Goal: Task Accomplishment & Management: Manage account settings

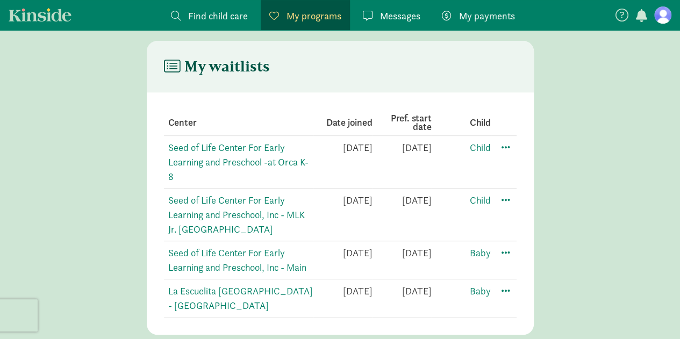
scroll to position [210, 0]
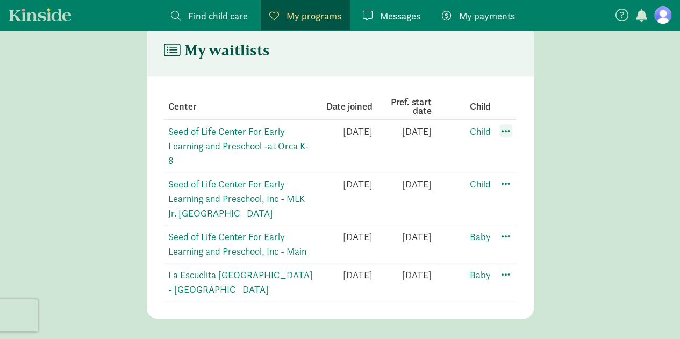
click at [511, 131] on span at bounding box center [505, 130] width 13 height 13
click at [444, 156] on td "Child" at bounding box center [461, 146] width 59 height 53
click at [663, 14] on figure at bounding box center [662, 14] width 17 height 17
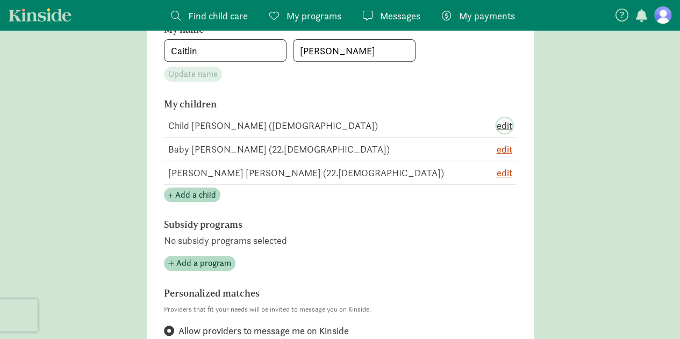
click at [505, 129] on span "edit" at bounding box center [505, 125] width 16 height 15
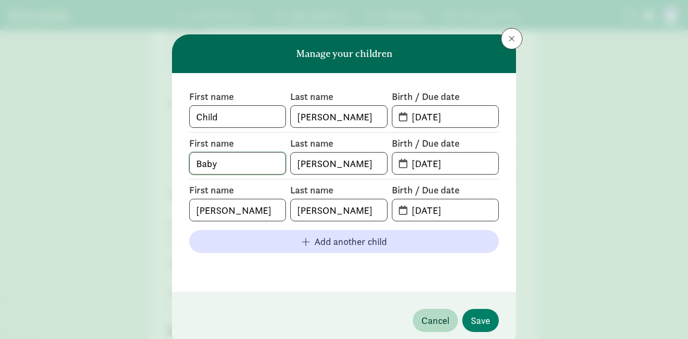
click at [210, 163] on input "Baby" at bounding box center [238, 163] width 96 height 21
type input "Baby"
click at [262, 91] on label "First name" at bounding box center [237, 96] width 97 height 13
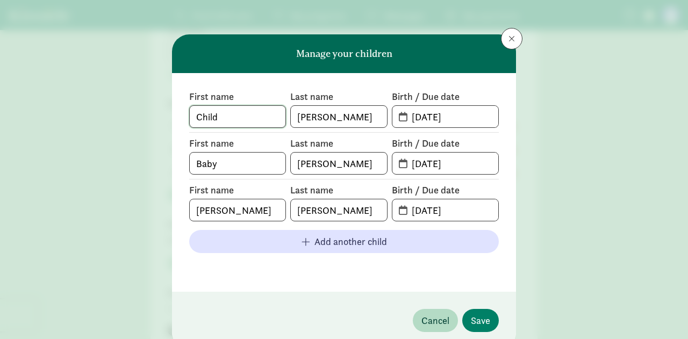
click at [246, 116] on input "Child" at bounding box center [238, 116] width 96 height 21
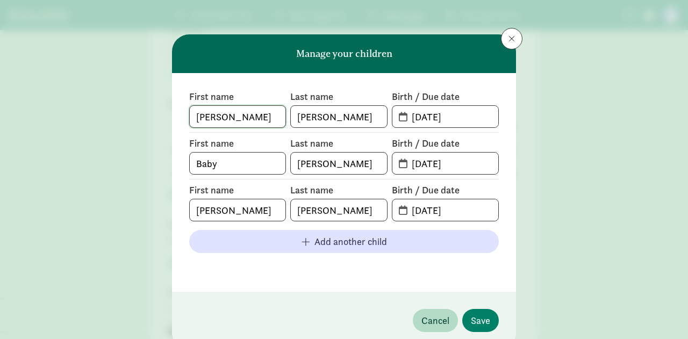
type input "[PERSON_NAME]"
click at [417, 128] on div "First name [PERSON_NAME] name [PERSON_NAME] Birth / Due date [DATE] First name …" at bounding box center [344, 182] width 310 height 184
click at [420, 120] on input "[DATE]" at bounding box center [451, 116] width 93 height 21
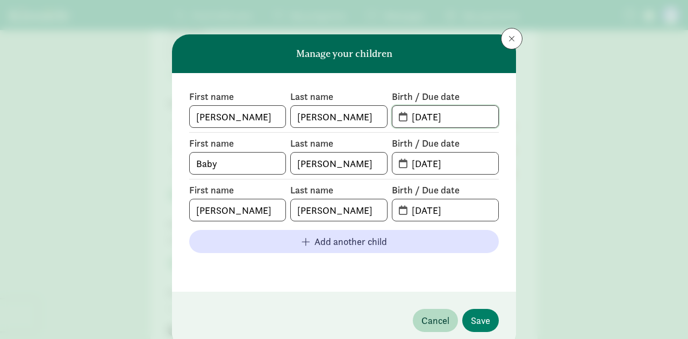
click at [420, 120] on input "[DATE]" at bounding box center [451, 116] width 93 height 21
type input "[DATE]"
click at [514, 161] on div "Manage your children First name [PERSON_NAME] name [PERSON_NAME] Birth / Due da…" at bounding box center [344, 169] width 688 height 339
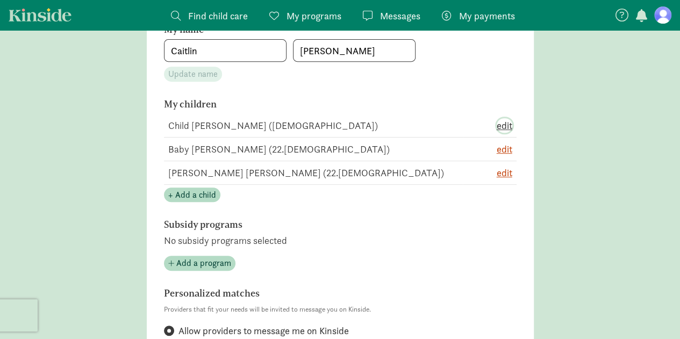
click at [511, 124] on span "edit" at bounding box center [505, 125] width 16 height 15
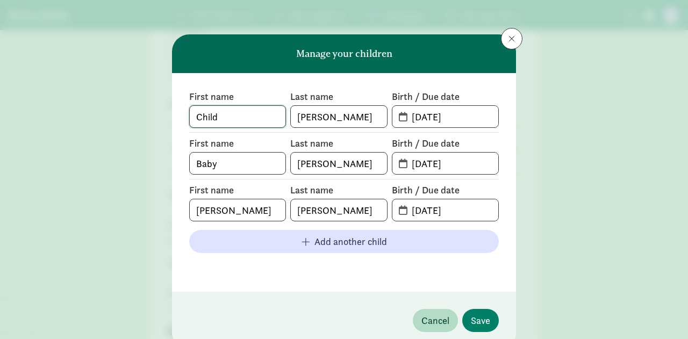
click at [274, 116] on input "Child" at bounding box center [238, 116] width 96 height 21
click at [274, 118] on input "Child" at bounding box center [238, 116] width 96 height 21
type input "C"
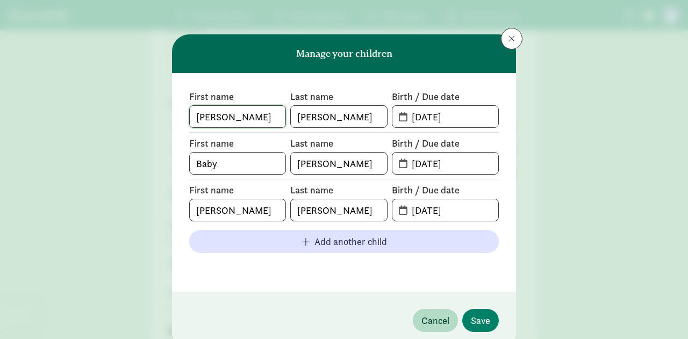
type input "[PERSON_NAME]"
click at [420, 121] on input "[DATE]" at bounding box center [451, 116] width 93 height 21
click at [420, 122] on input "[DATE]" at bounding box center [451, 116] width 93 height 21
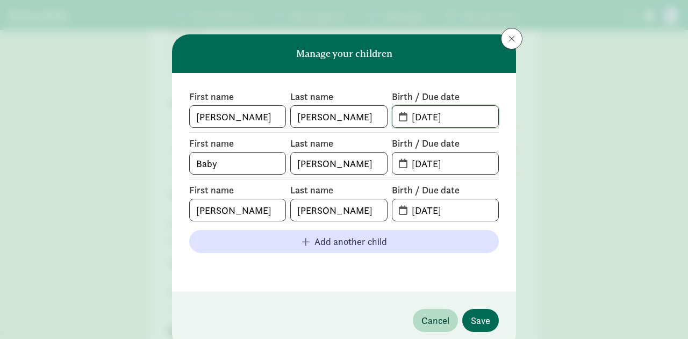
type input "[DATE]"
click at [477, 320] on span "Save" at bounding box center [480, 320] width 19 height 15
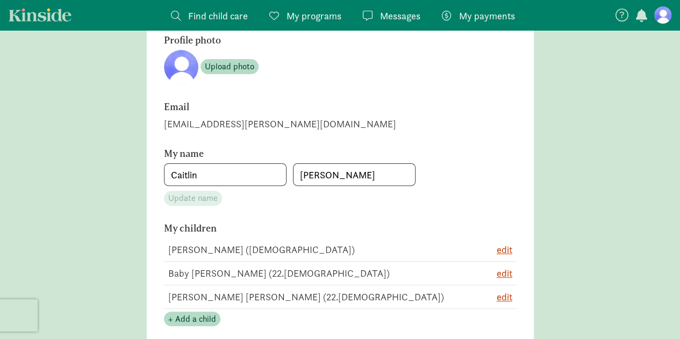
scroll to position [161, 0]
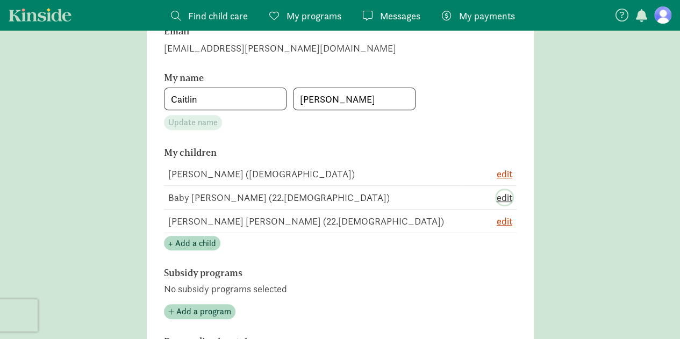
click at [503, 195] on span "edit" at bounding box center [505, 197] width 16 height 15
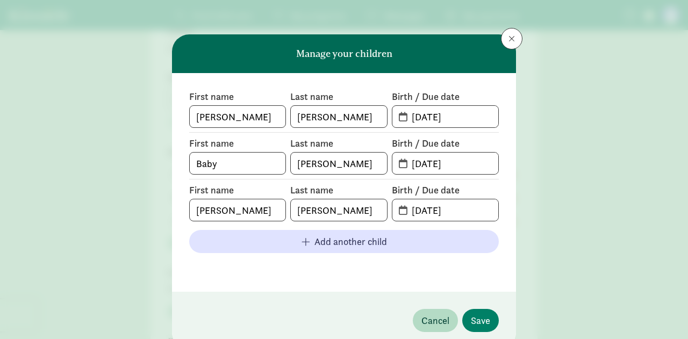
click at [189, 152] on span "Baby" at bounding box center [237, 163] width 97 height 23
drag, startPoint x: 203, startPoint y: 148, endPoint x: 262, endPoint y: 166, distance: 62.2
click at [259, 165] on div "First name Baby" at bounding box center [237, 156] width 97 height 38
click at [324, 154] on input "[PERSON_NAME]" at bounding box center [339, 163] width 96 height 21
click at [368, 142] on label "Last name" at bounding box center [338, 143] width 97 height 13
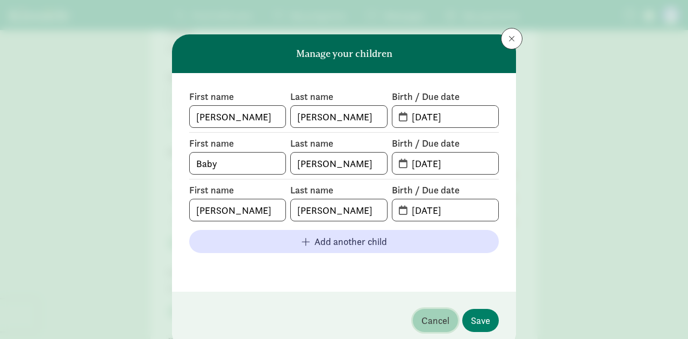
click at [433, 313] on span "Cancel" at bounding box center [435, 320] width 28 height 15
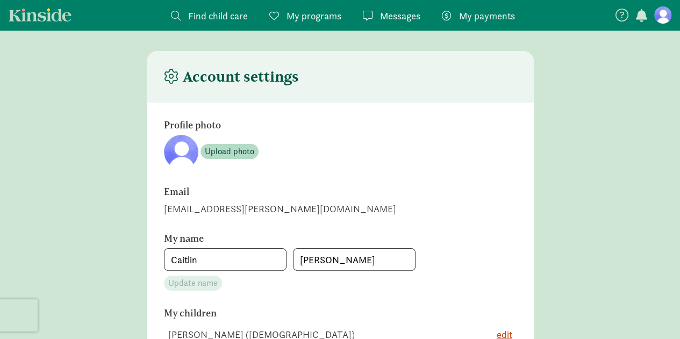
scroll to position [0, 0]
click at [666, 20] on figure at bounding box center [662, 14] width 17 height 17
click at [286, 18] on span "My programs" at bounding box center [313, 16] width 55 height 15
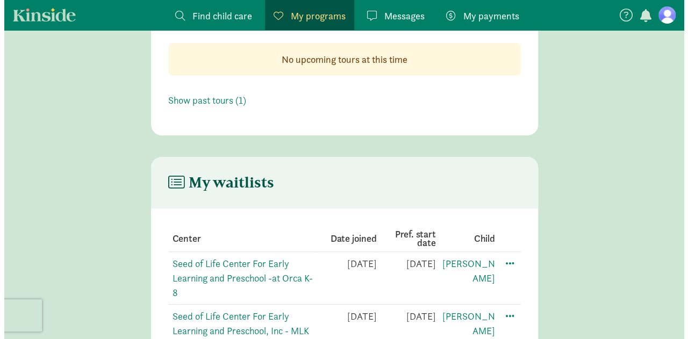
scroll to position [210, 0]
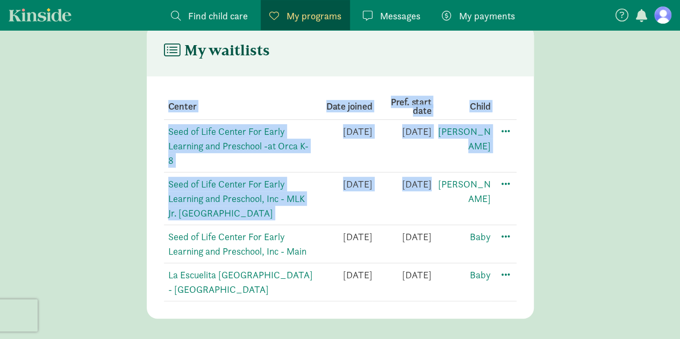
drag, startPoint x: 149, startPoint y: 181, endPoint x: 420, endPoint y: 196, distance: 271.3
click at [420, 196] on section "Center Date joined Pref. start date Child Seed of Life Center For Early Learnin…" at bounding box center [340, 197] width 387 height 242
click at [420, 201] on td "[DATE]" at bounding box center [401, 199] width 59 height 53
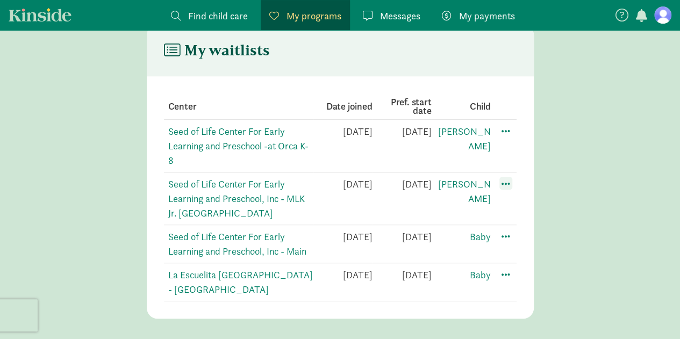
click at [509, 184] on span at bounding box center [505, 183] width 13 height 13
drag, startPoint x: 464, startPoint y: 207, endPoint x: 412, endPoint y: 216, distance: 53.4
click at [464, 207] on td "[PERSON_NAME]" at bounding box center [461, 199] width 59 height 53
click at [598, 220] on main "My waitlists Center Date joined Pref. start date Child Seed of Life Center For …" at bounding box center [340, 172] width 680 height 294
click at [573, 204] on div "Edit preferences" at bounding box center [543, 207] width 97 height 23
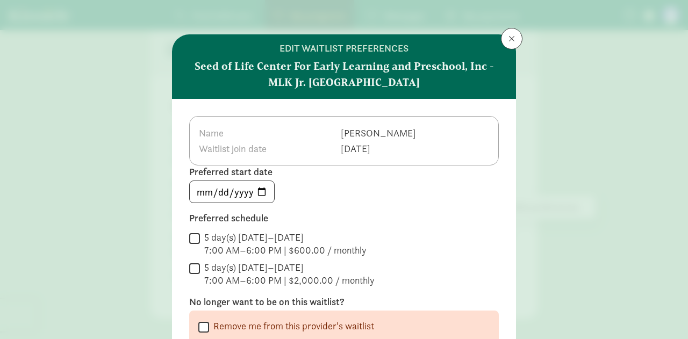
click at [497, 40] on header "edit waitlist preferences Seed of Life Center For Early Learning and Preschool,…" at bounding box center [344, 66] width 344 height 64
click at [503, 41] on button at bounding box center [511, 38] width 21 height 21
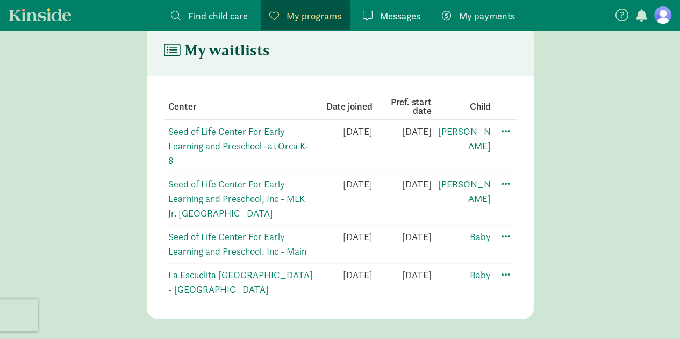
click at [572, 182] on main "My waitlists Center Date joined Pref. start date Child Seed of Life Center For …" at bounding box center [340, 172] width 680 height 294
click at [510, 181] on span at bounding box center [505, 183] width 13 height 13
click at [575, 181] on main "My waitlists Center Date joined Pref. start date Child Seed of Life Center For …" at bounding box center [340, 172] width 680 height 294
click at [400, 218] on td "[DATE]" at bounding box center [401, 199] width 59 height 53
click at [565, 149] on main "My waitlists Center Date joined Pref. start date Child Seed of Life Center For …" at bounding box center [340, 172] width 680 height 294
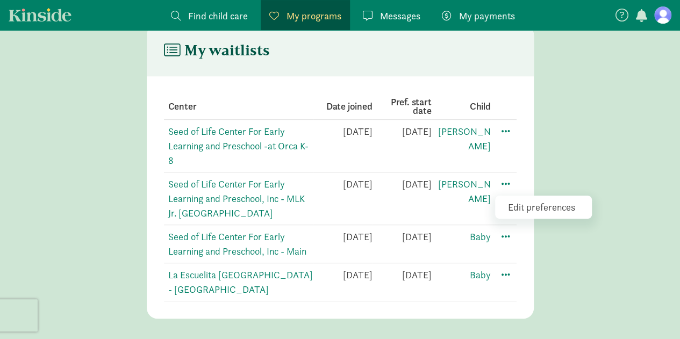
click at [439, 224] on td "[PERSON_NAME]" at bounding box center [461, 199] width 59 height 53
click at [506, 182] on span at bounding box center [505, 183] width 13 height 13
click at [324, 206] on td "[DATE]" at bounding box center [342, 199] width 59 height 53
